Goal: Task Accomplishment & Management: Manage account settings

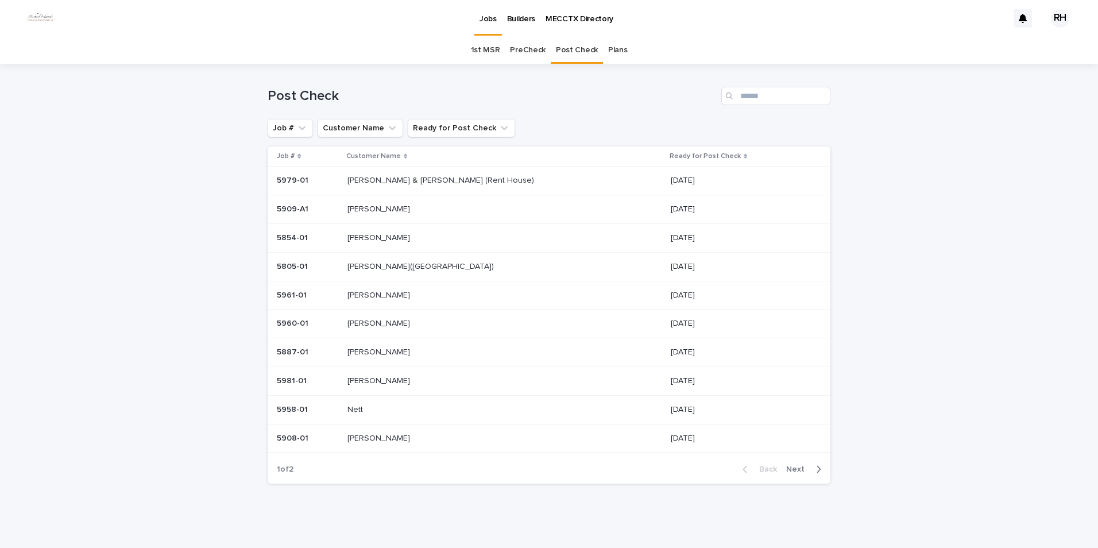
click at [396, 180] on p "[PERSON_NAME] & [PERSON_NAME] (Rent House)" at bounding box center [442, 179] width 189 height 12
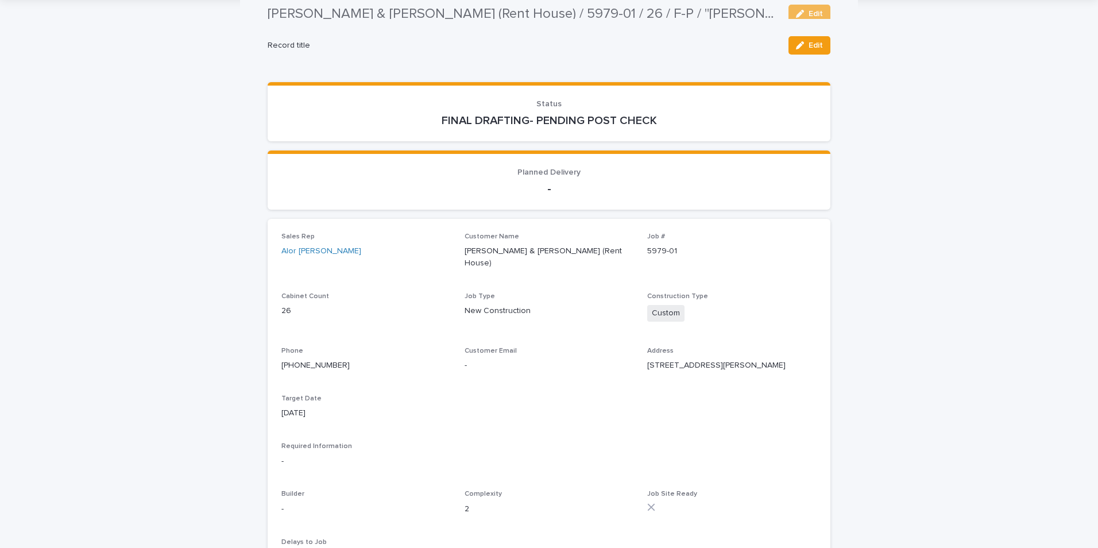
scroll to position [57, 0]
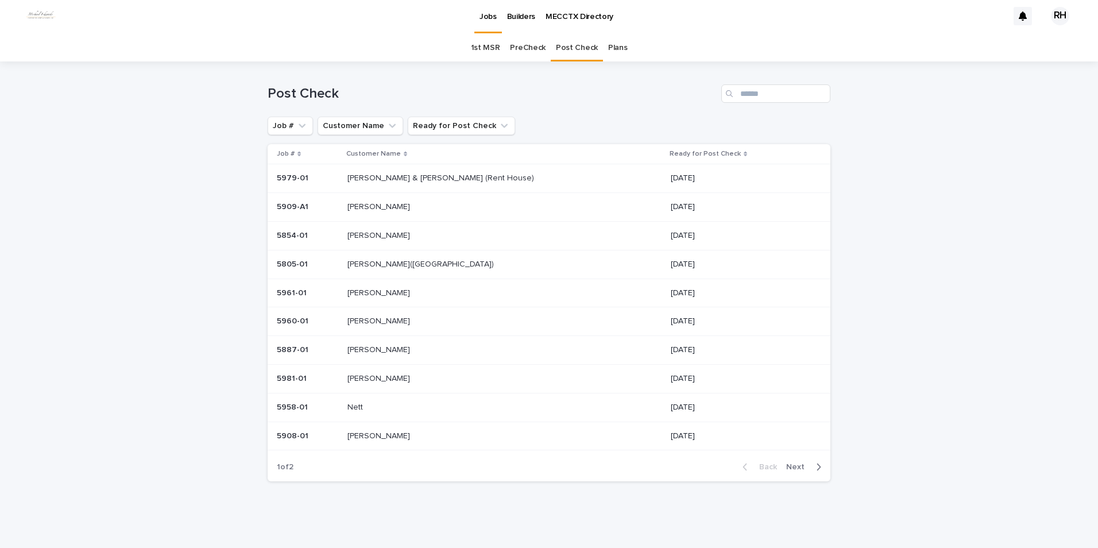
scroll to position [2, 0]
click at [372, 233] on p "Wagner" at bounding box center [380, 235] width 65 height 12
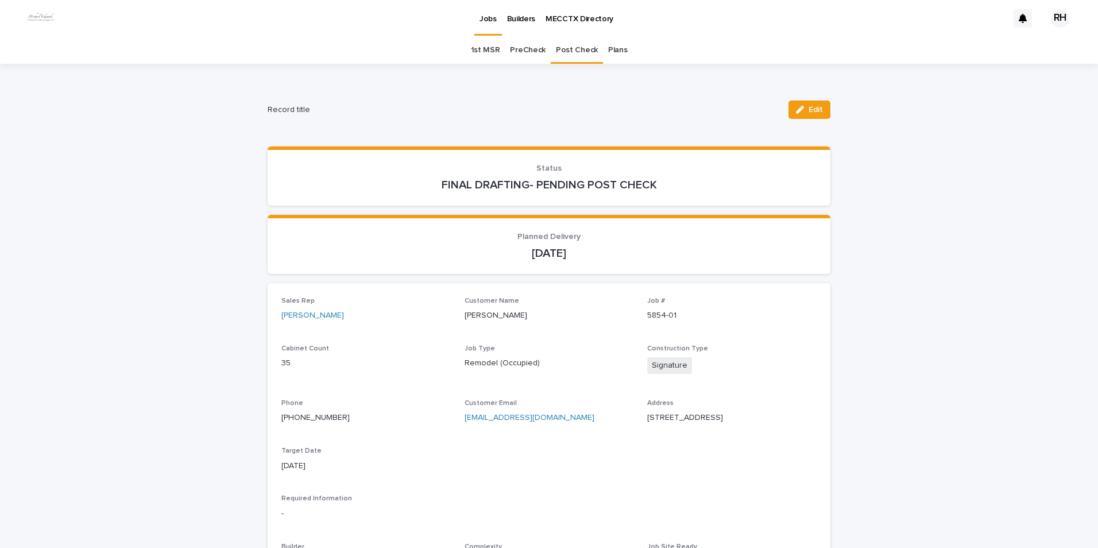
click at [802, 106] on div "button" at bounding box center [802, 110] width 13 height 8
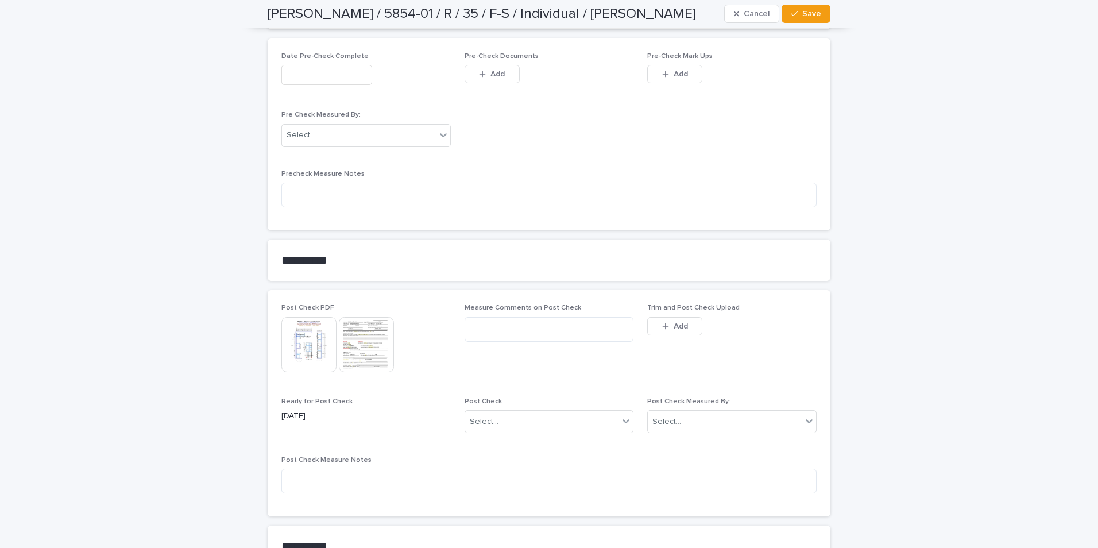
scroll to position [1005, 0]
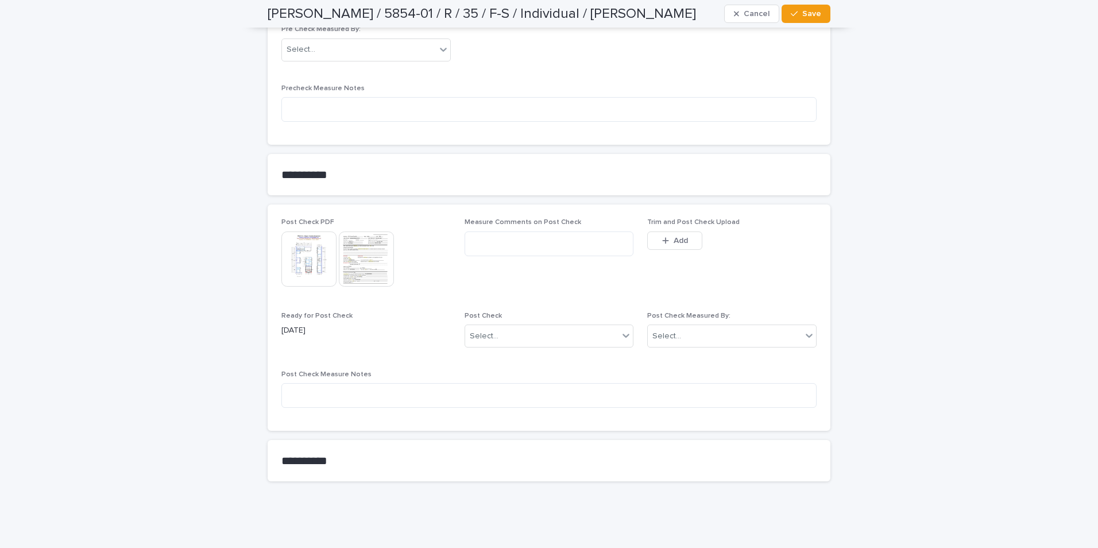
click at [662, 241] on icon "button" at bounding box center [665, 240] width 6 height 6
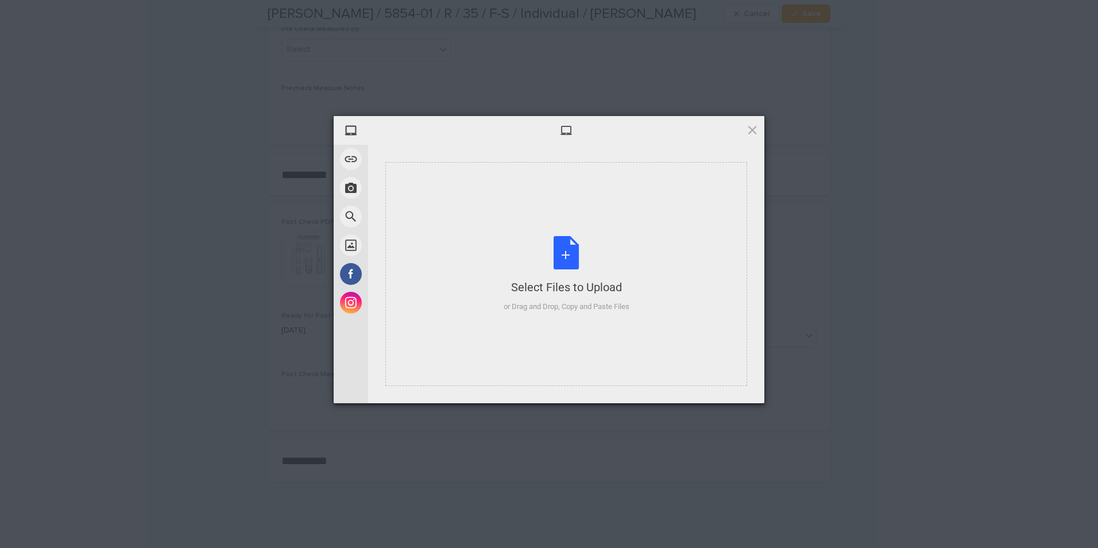
click at [587, 300] on div "Select Files to Upload or Drag and Drop, Copy and Paste Files" at bounding box center [567, 274] width 126 height 76
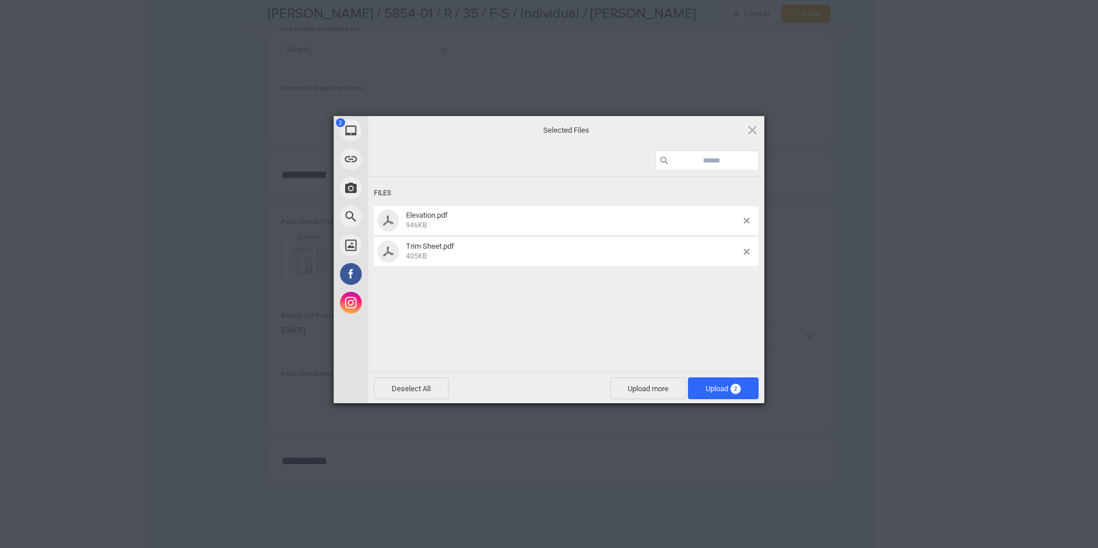
click at [718, 391] on span "Upload 2" at bounding box center [723, 388] width 35 height 9
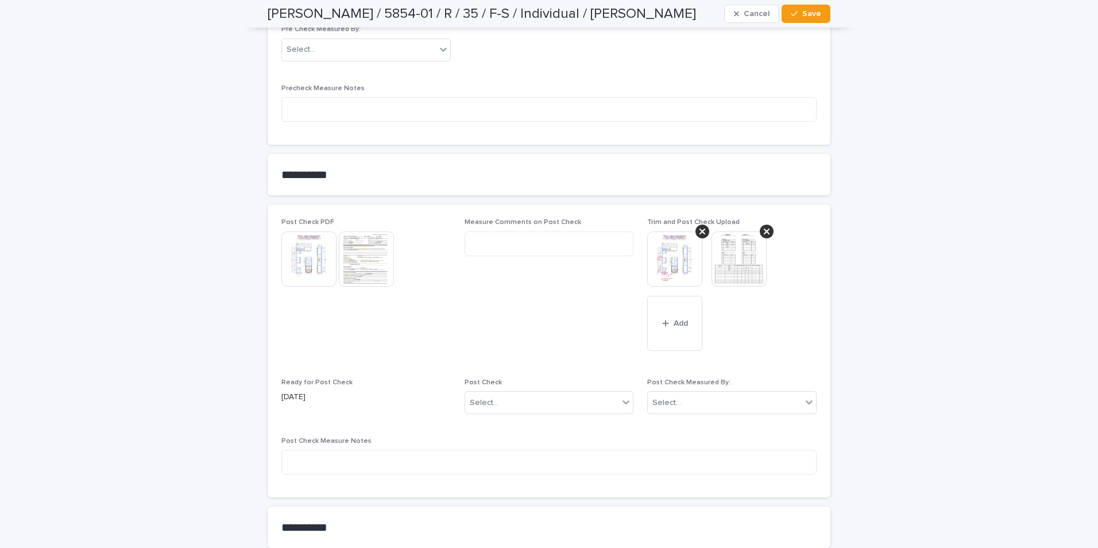
click at [693, 408] on div "Select..." at bounding box center [725, 402] width 154 height 19
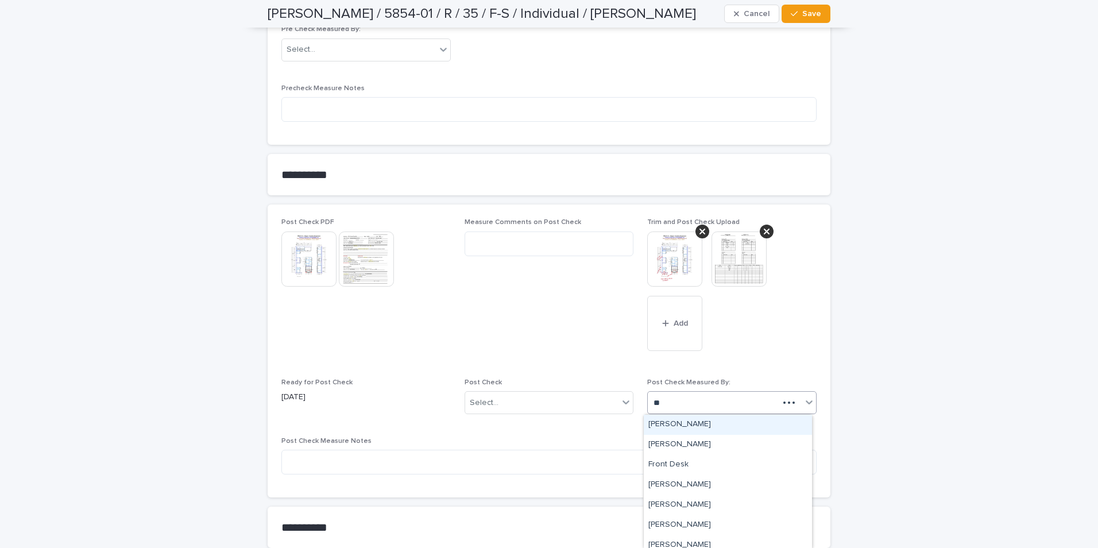
type input "***"
click at [686, 424] on div "Robert Harrell" at bounding box center [728, 425] width 168 height 20
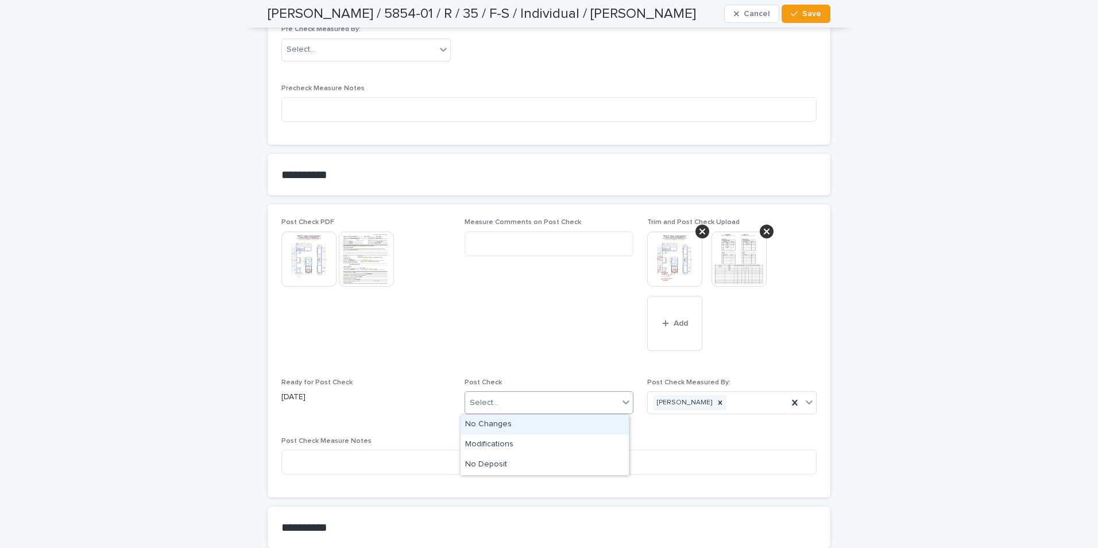
drag, startPoint x: 555, startPoint y: 400, endPoint x: 534, endPoint y: 403, distance: 21.0
click at [553, 400] on div "Select..." at bounding box center [542, 402] width 154 height 19
click at [486, 444] on div "Modifications" at bounding box center [545, 445] width 168 height 20
click at [804, 13] on span "Save" at bounding box center [811, 14] width 19 height 8
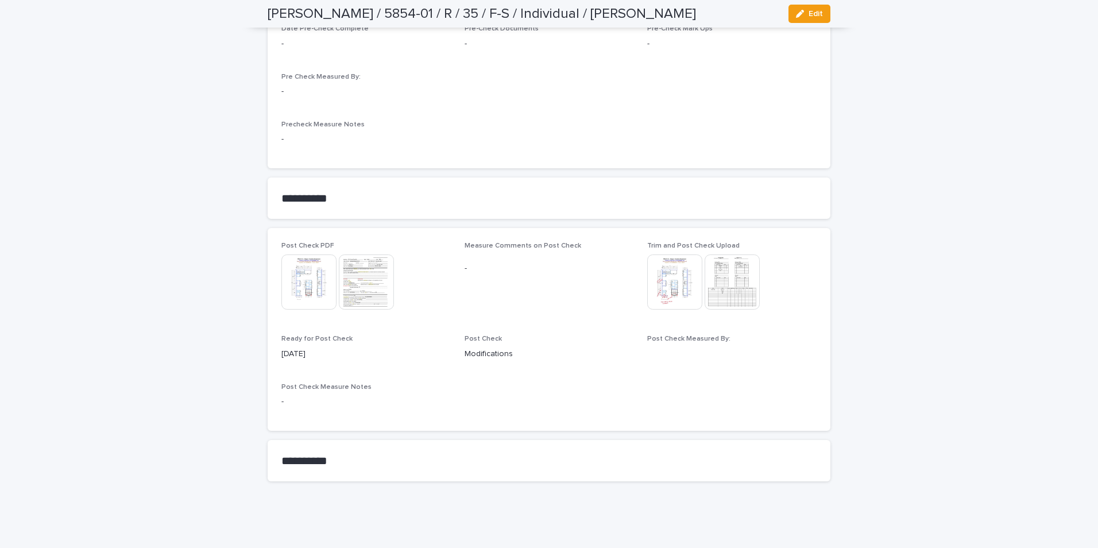
scroll to position [910, 0]
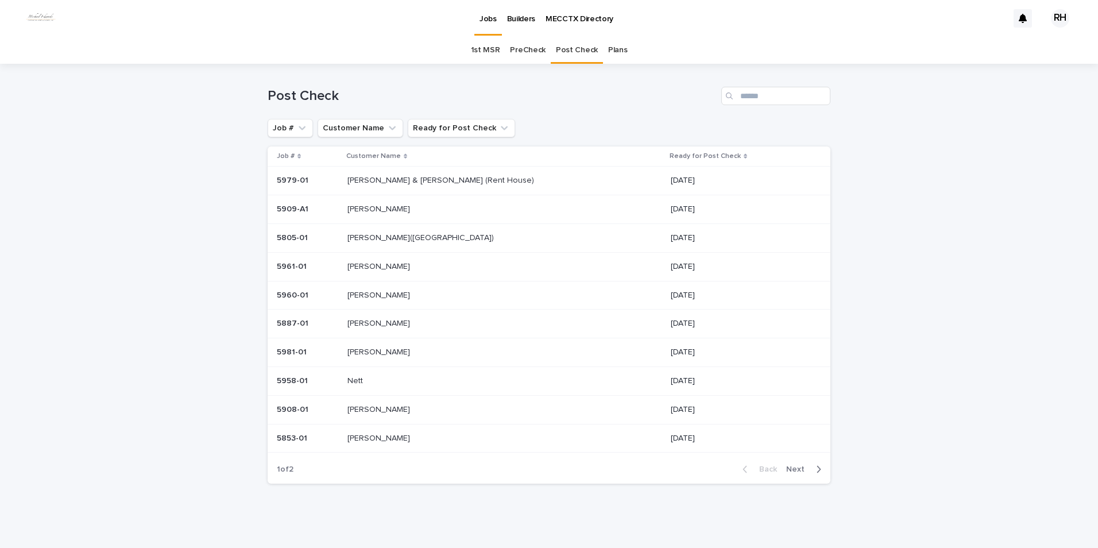
scroll to position [2, 0]
